Goal: Information Seeking & Learning: Understand process/instructions

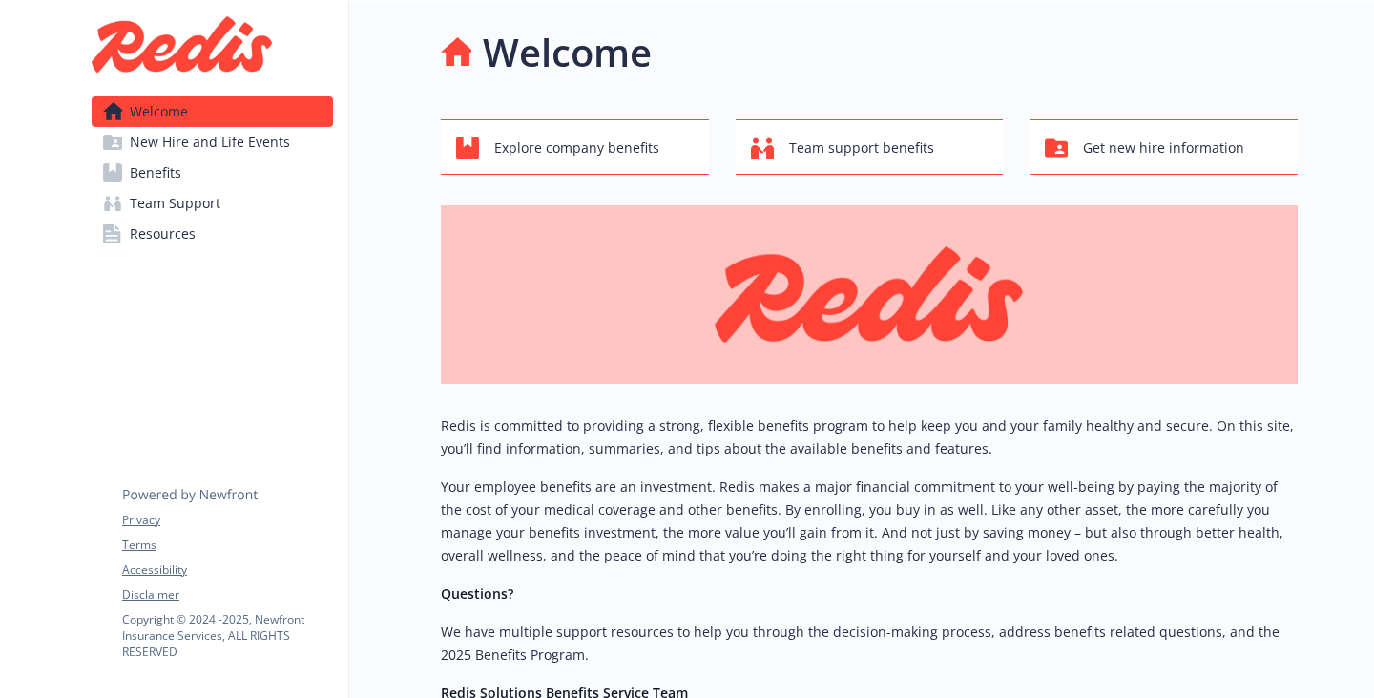
click at [180, 249] on span "Resources" at bounding box center [163, 234] width 66 height 31
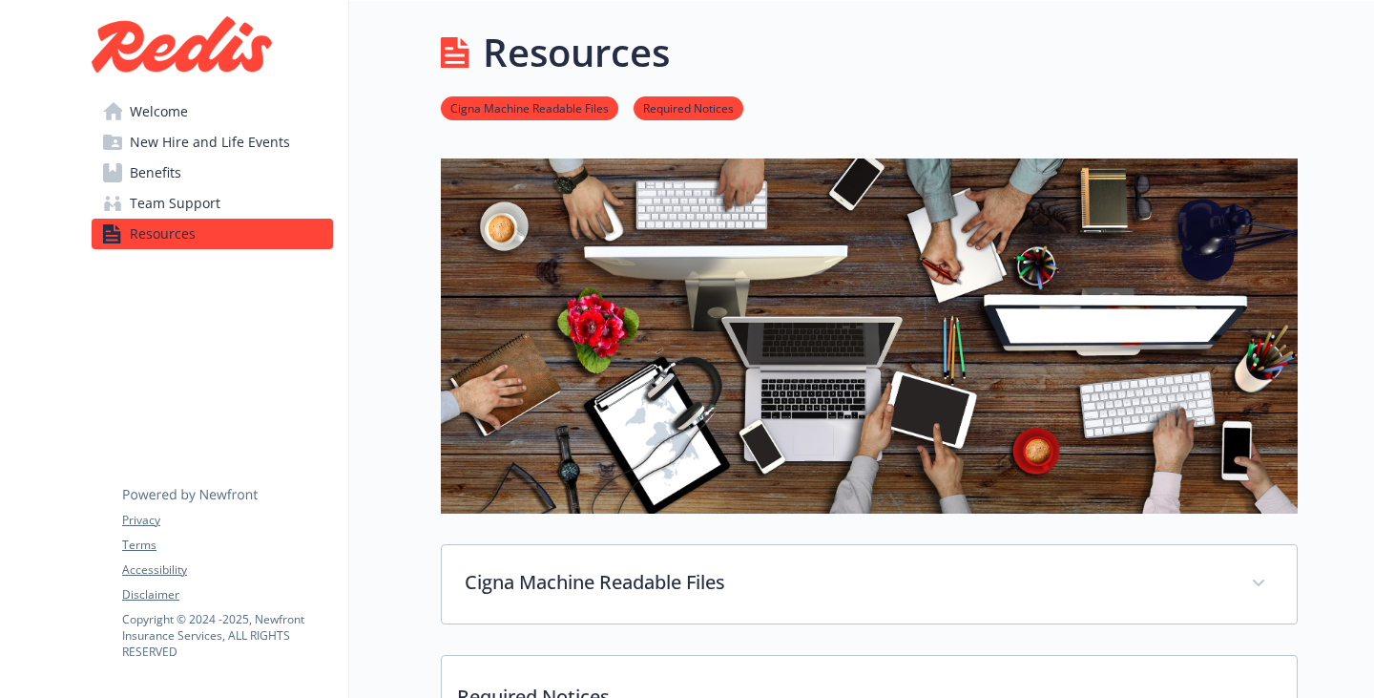
click at [213, 157] on span "New Hire and Life Events" at bounding box center [210, 142] width 160 height 31
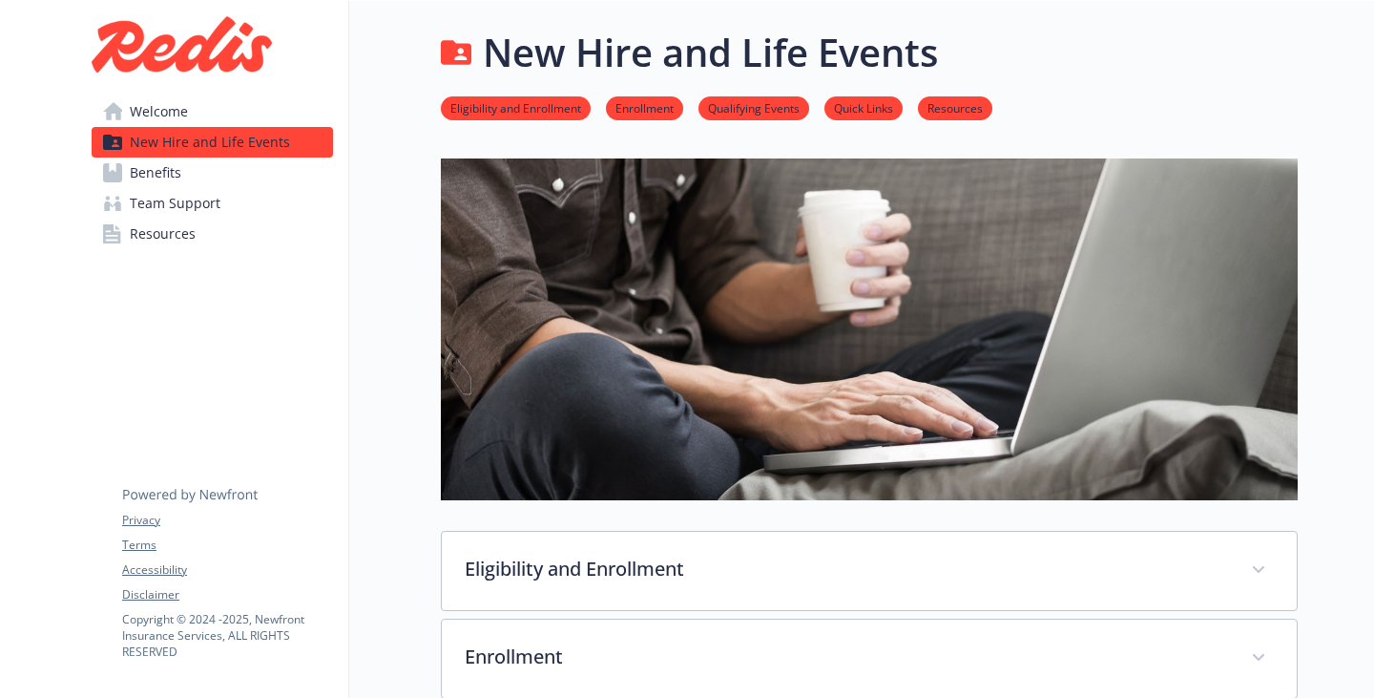
click at [441, 116] on link "Eligibility and Enrollment" at bounding box center [516, 107] width 150 height 18
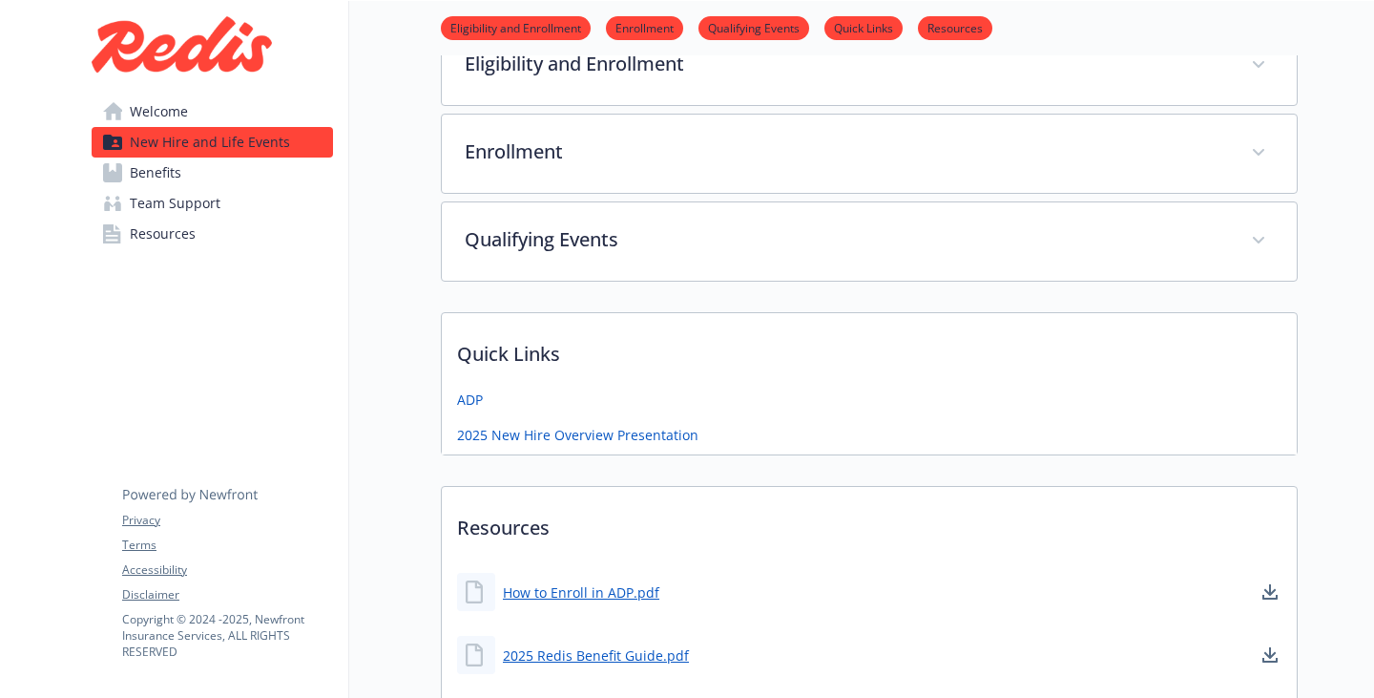
scroll to position [506, 14]
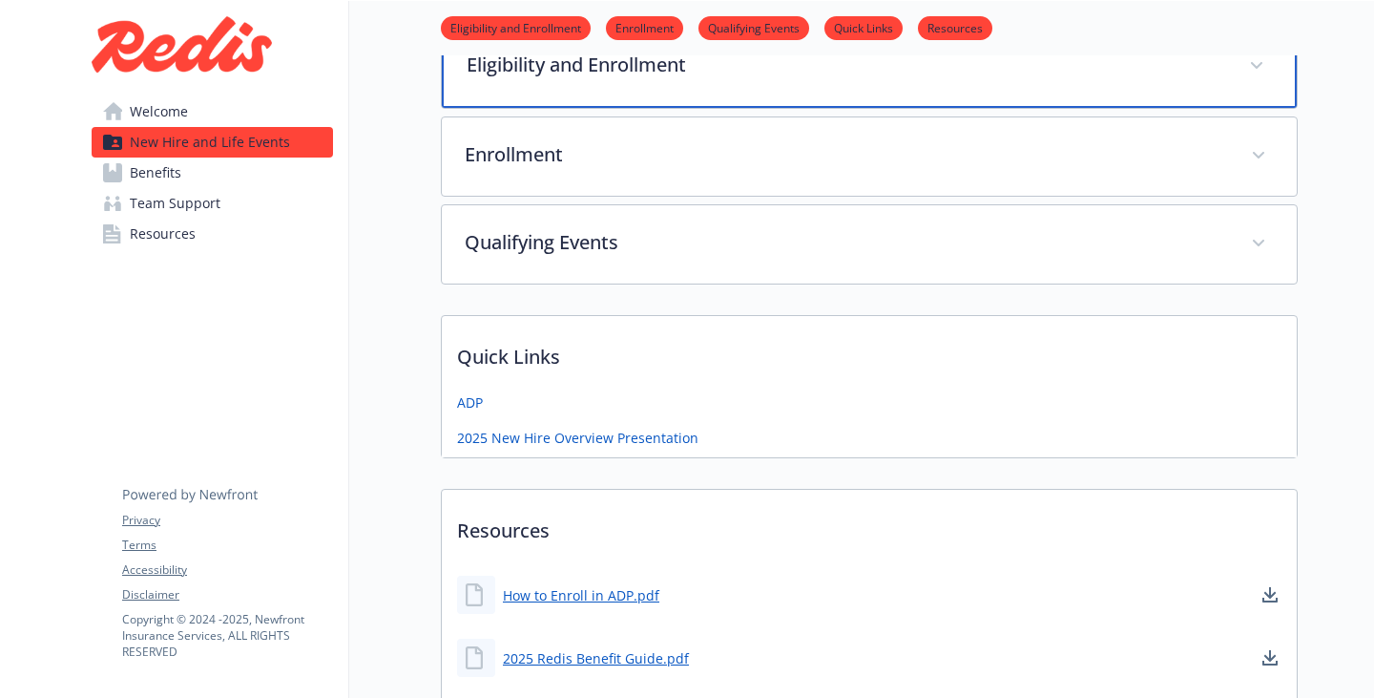
click at [473, 108] on div "Eligibility and Enrollment" at bounding box center [869, 67] width 855 height 82
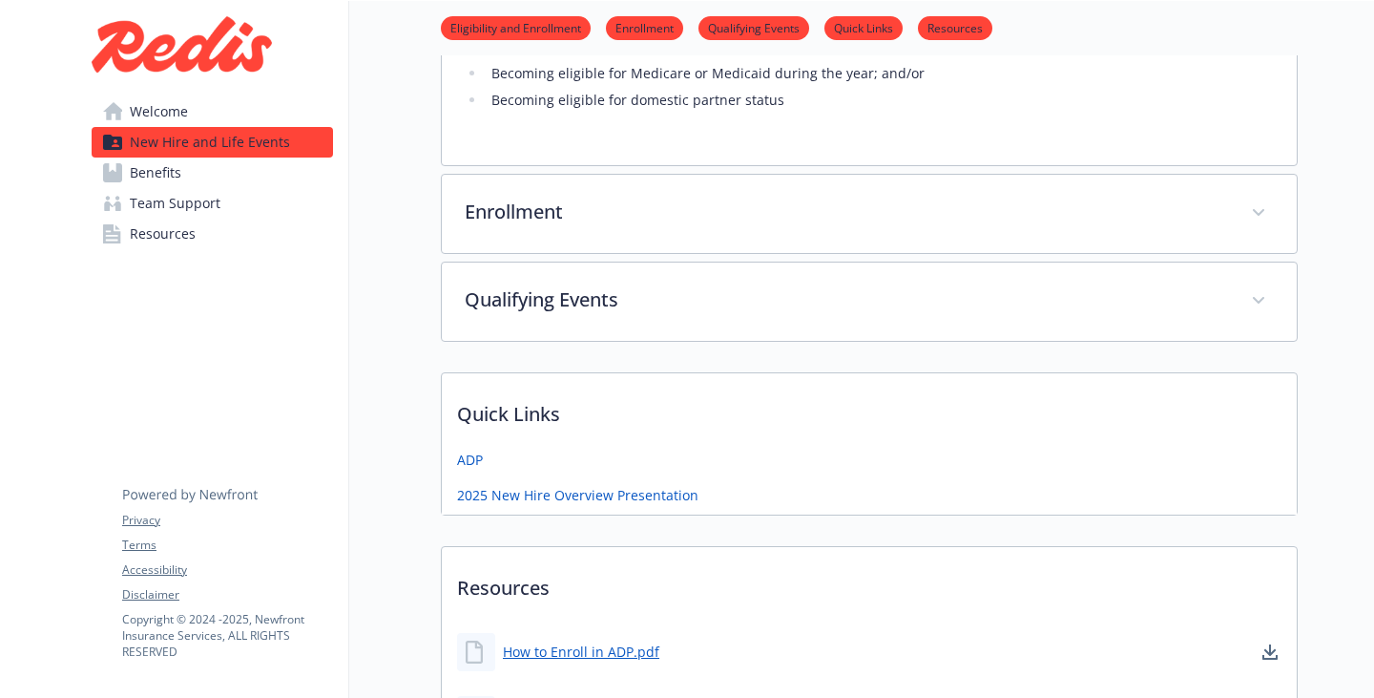
scroll to position [1460, 14]
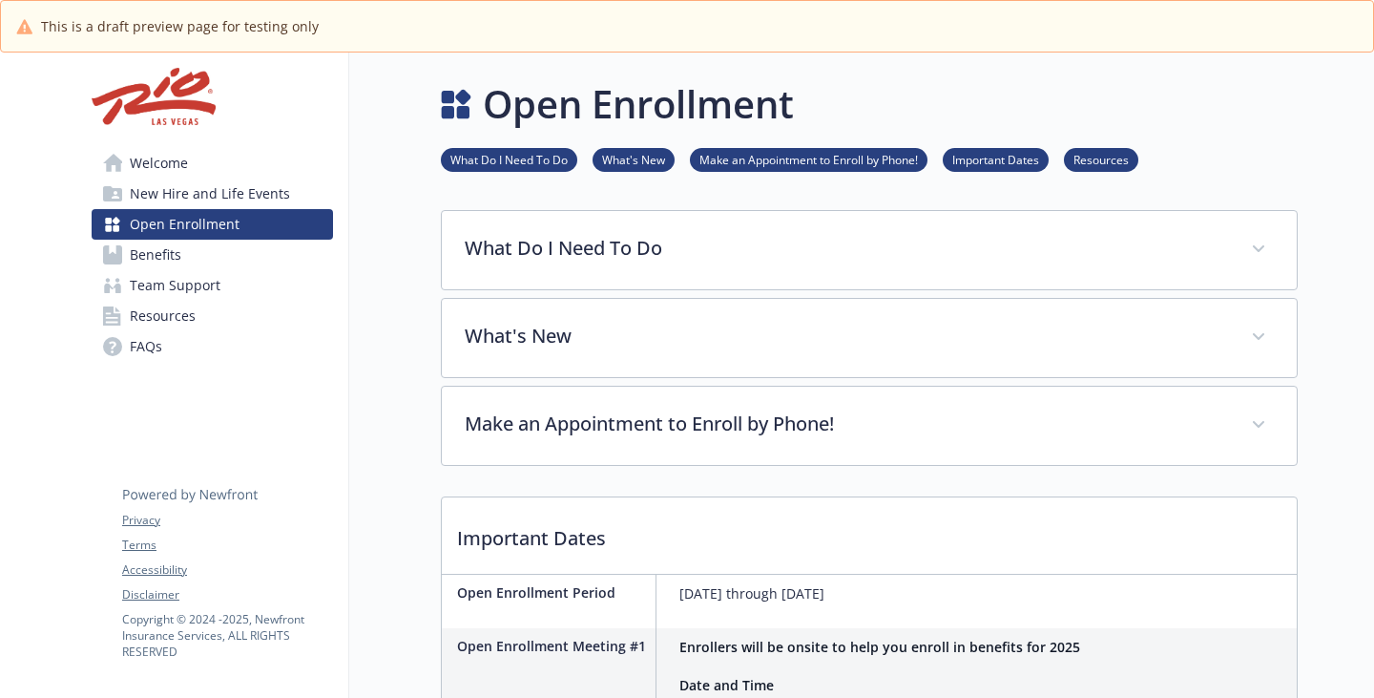
click at [502, 168] on link "What Do I Need To Do" at bounding box center [509, 159] width 136 height 18
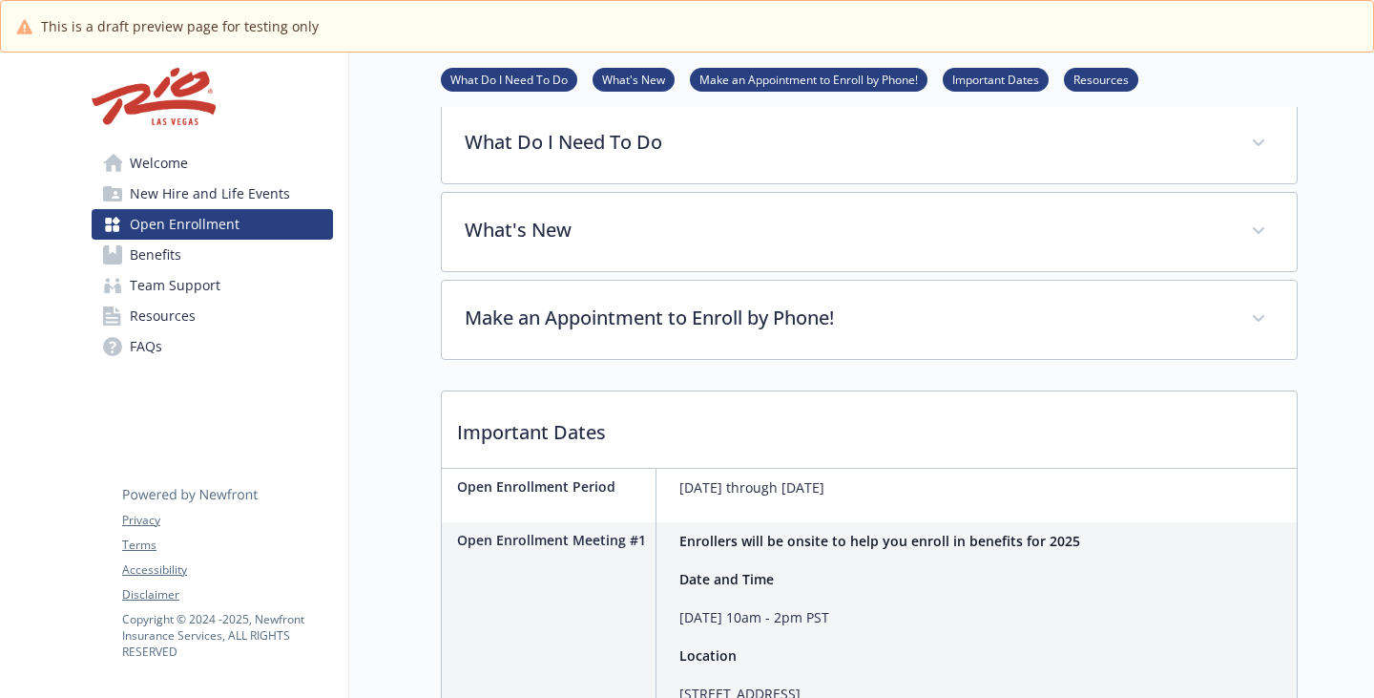
scroll to position [113, 14]
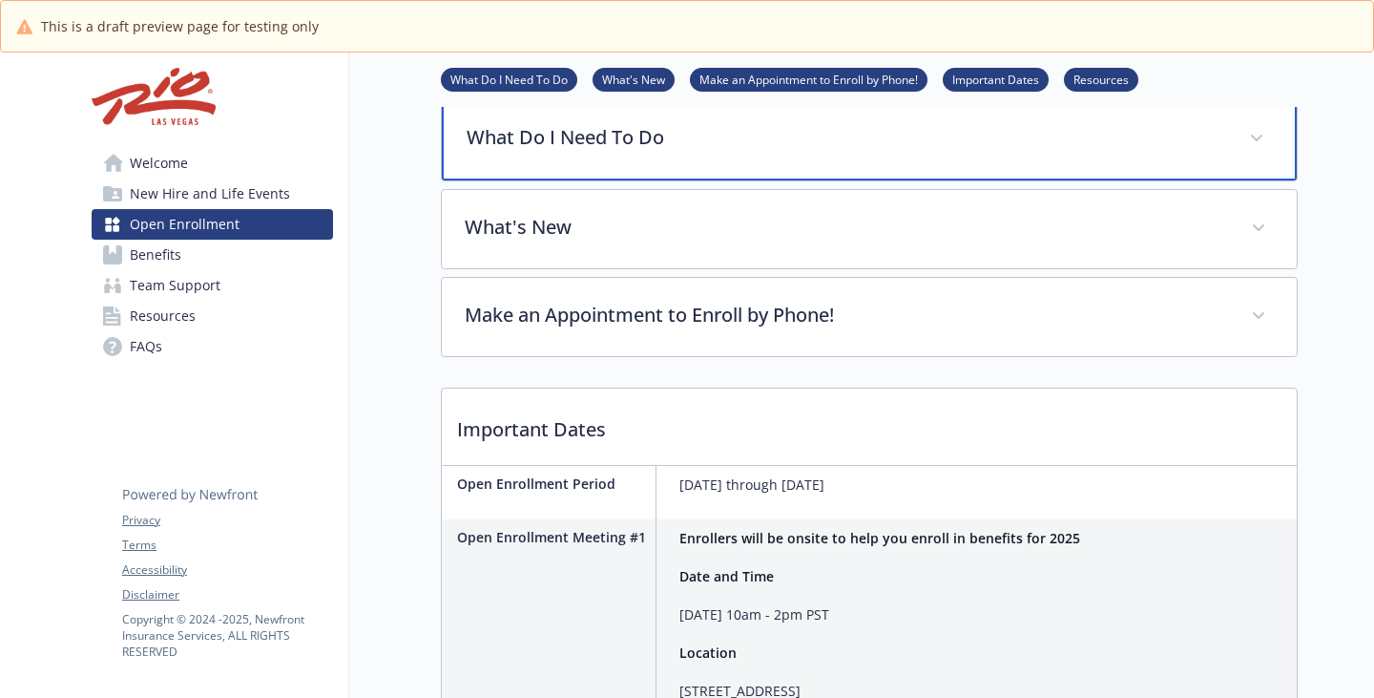
click at [502, 180] on div "What Do I Need To Do" at bounding box center [869, 139] width 855 height 82
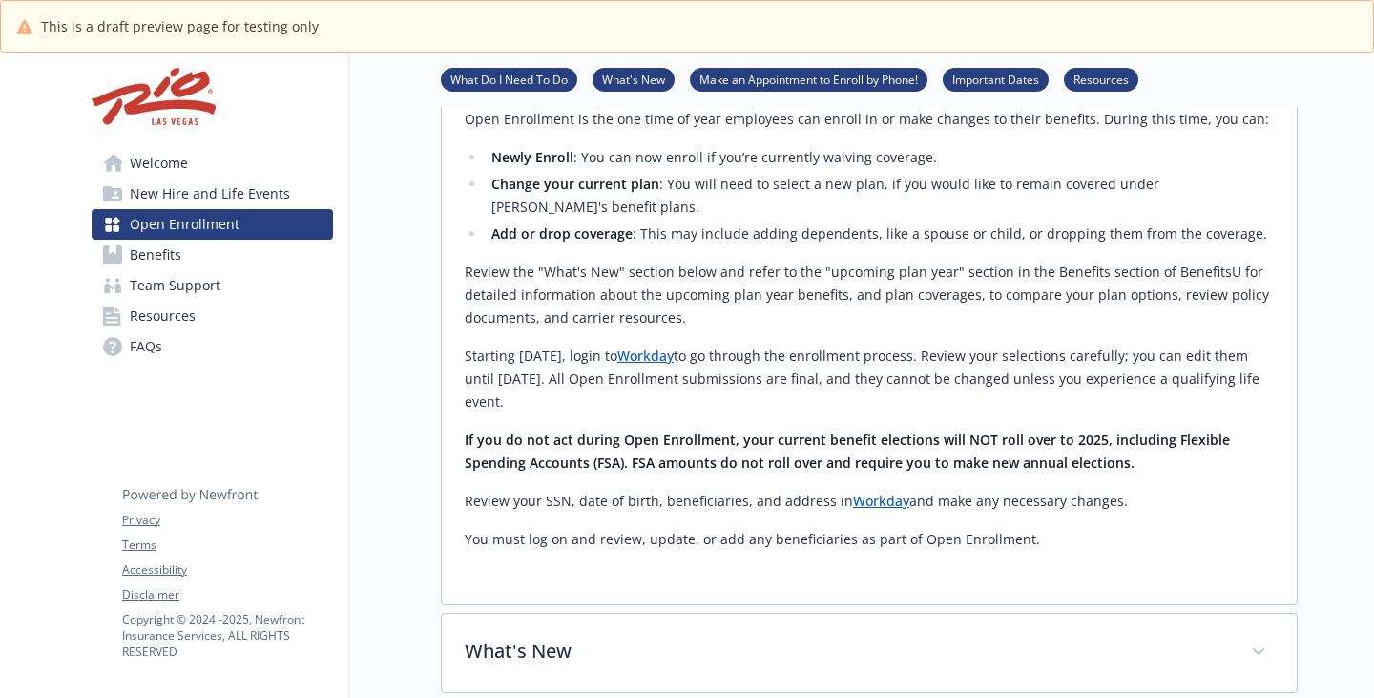
scroll to position [399, 14]
